Goal: Information Seeking & Learning: Learn about a topic

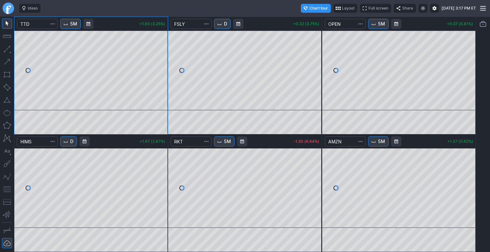
click at [10, 4] on link "Finviz.com" at bounding box center [8, 8] width 11 height 11
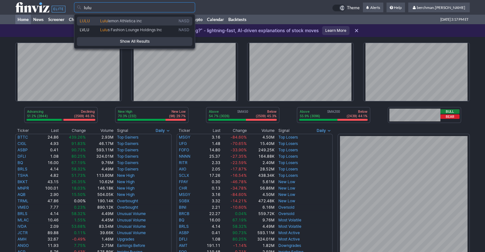
drag, startPoint x: 94, startPoint y: 19, endPoint x: 80, endPoint y: 21, distance: 14.6
click at [94, 19] on span "LULU" at bounding box center [90, 21] width 20 height 5
type input "LULU"
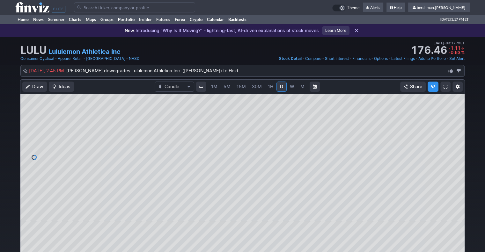
click at [228, 86] on span "5M" at bounding box center [227, 86] width 7 height 5
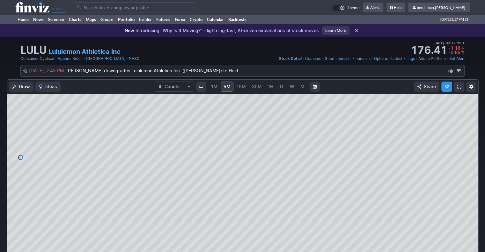
click at [158, 12] on td at bounding box center [203, 7] width 258 height 15
click at [157, 9] on input "Search" at bounding box center [134, 7] width 121 height 10
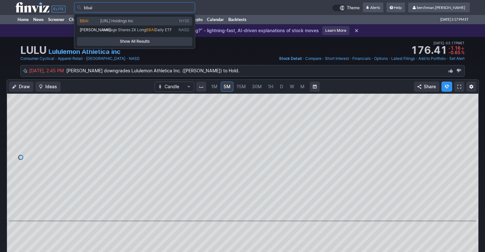
click at [157, 19] on span "BigBear.ai Holdings Inc" at bounding box center [138, 21] width 79 height 5
type input "BBAI"
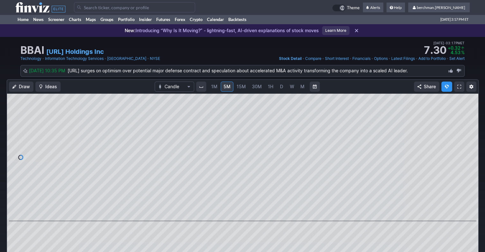
click at [105, 8] on input "Search" at bounding box center [134, 7] width 121 height 10
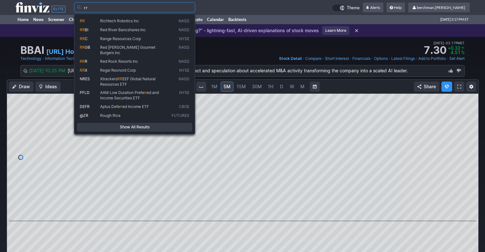
click at [131, 24] on span "Richtech Robotics Inc" at bounding box center [134, 21] width 71 height 5
type input "RR"
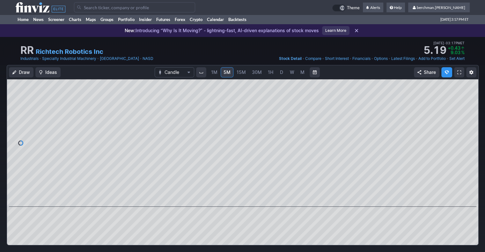
click at [280, 75] on span "D" at bounding box center [281, 72] width 3 height 5
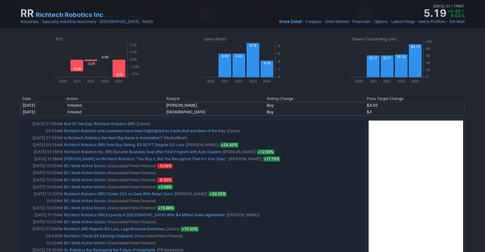
scroll to position [351, 0]
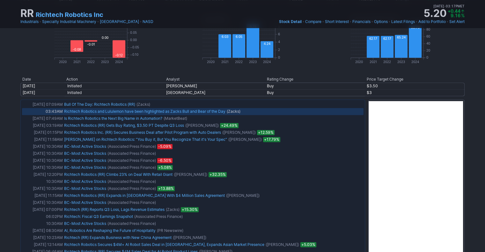
click at [198, 111] on link "Richtech Robotics and Lululemon have been highlighted as Zacks Bull and Bear of…" at bounding box center [144, 111] width 161 height 5
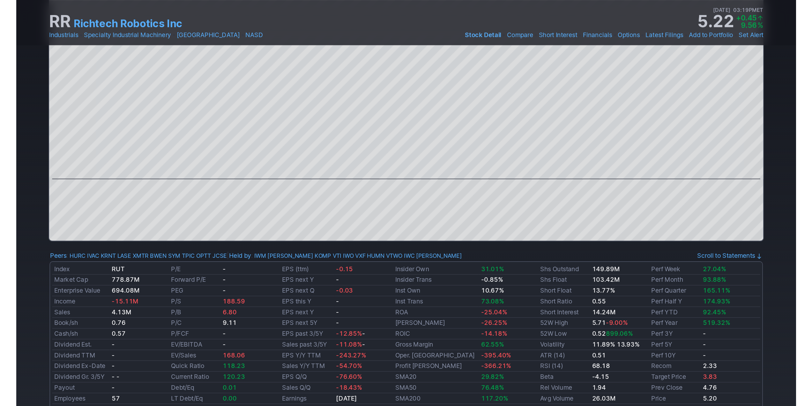
scroll to position [0, 0]
